Goal: Task Accomplishment & Management: Manage account settings

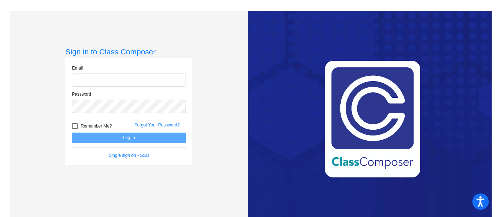
click at [127, 138] on form "Email Password Remember Me? Forgot Your Password? Log In Single sign on - SSO" at bounding box center [129, 112] width 114 height 94
click at [99, 73] on div "Email" at bounding box center [129, 76] width 114 height 22
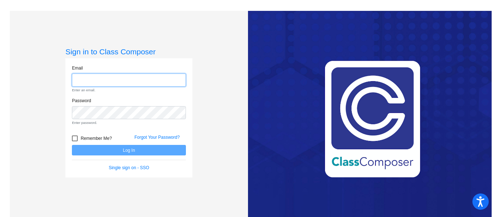
click at [102, 78] on input "email" at bounding box center [129, 80] width 114 height 13
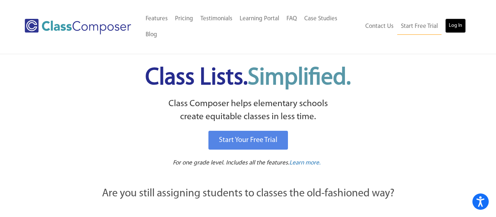
click at [460, 19] on link "Log In" at bounding box center [455, 26] width 21 height 15
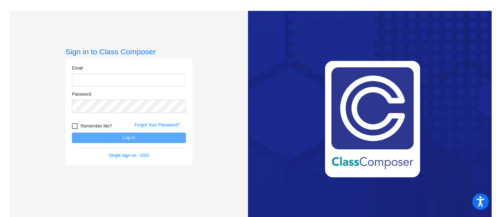
click at [139, 78] on input "email" at bounding box center [129, 80] width 114 height 13
type input "[EMAIL_ADDRESS][DOMAIN_NAME]"
